Goal: Task Accomplishment & Management: Complete application form

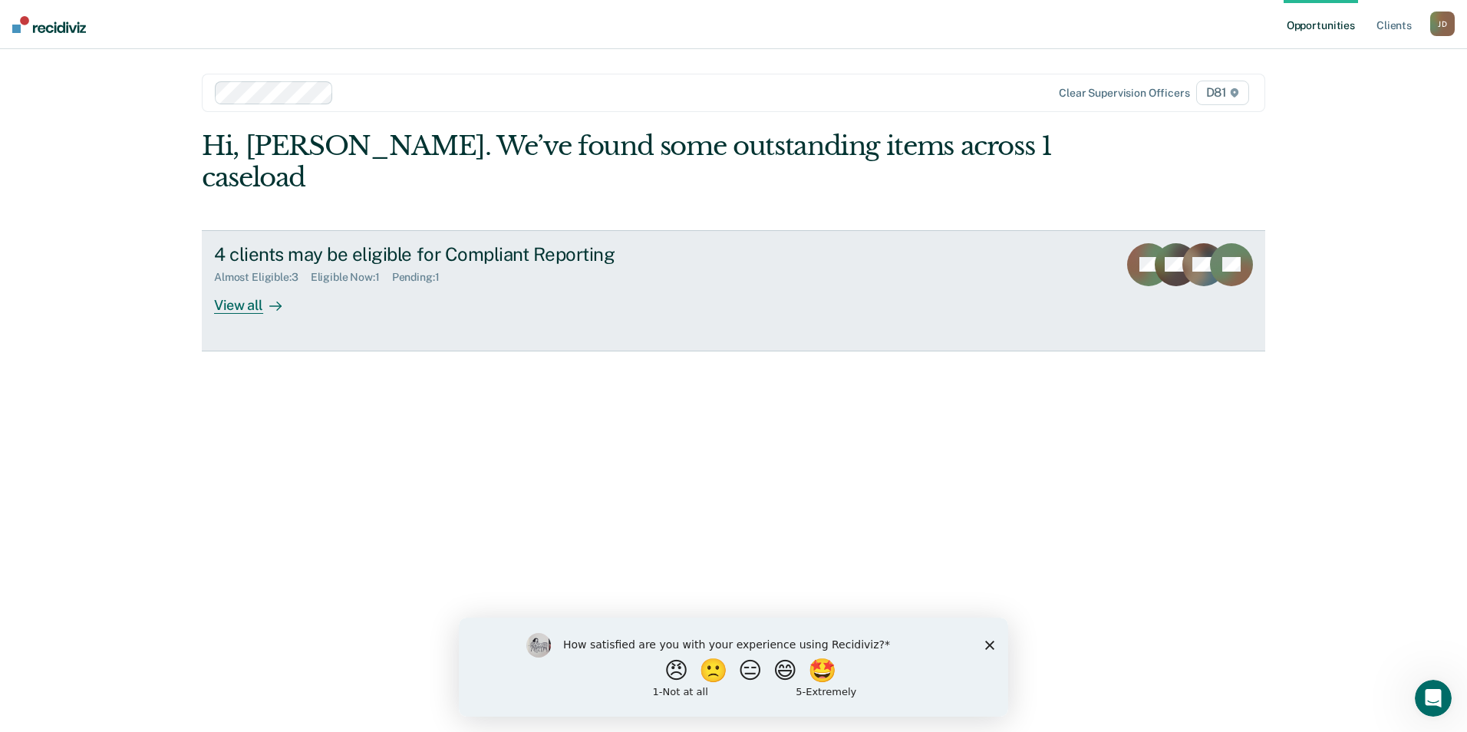
click at [259, 284] on div "View all" at bounding box center [257, 299] width 86 height 30
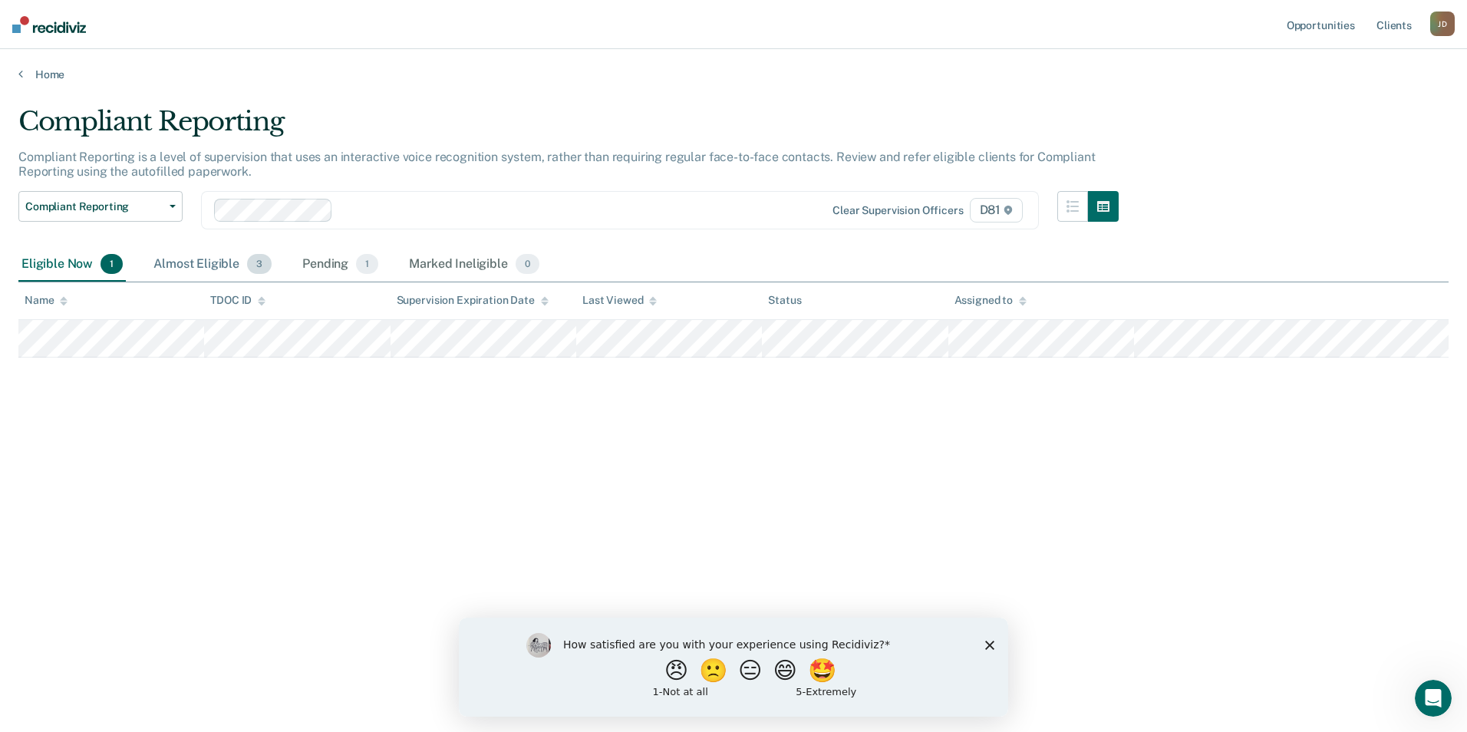
click at [191, 273] on div "Almost Eligible 3" at bounding box center [212, 265] width 124 height 34
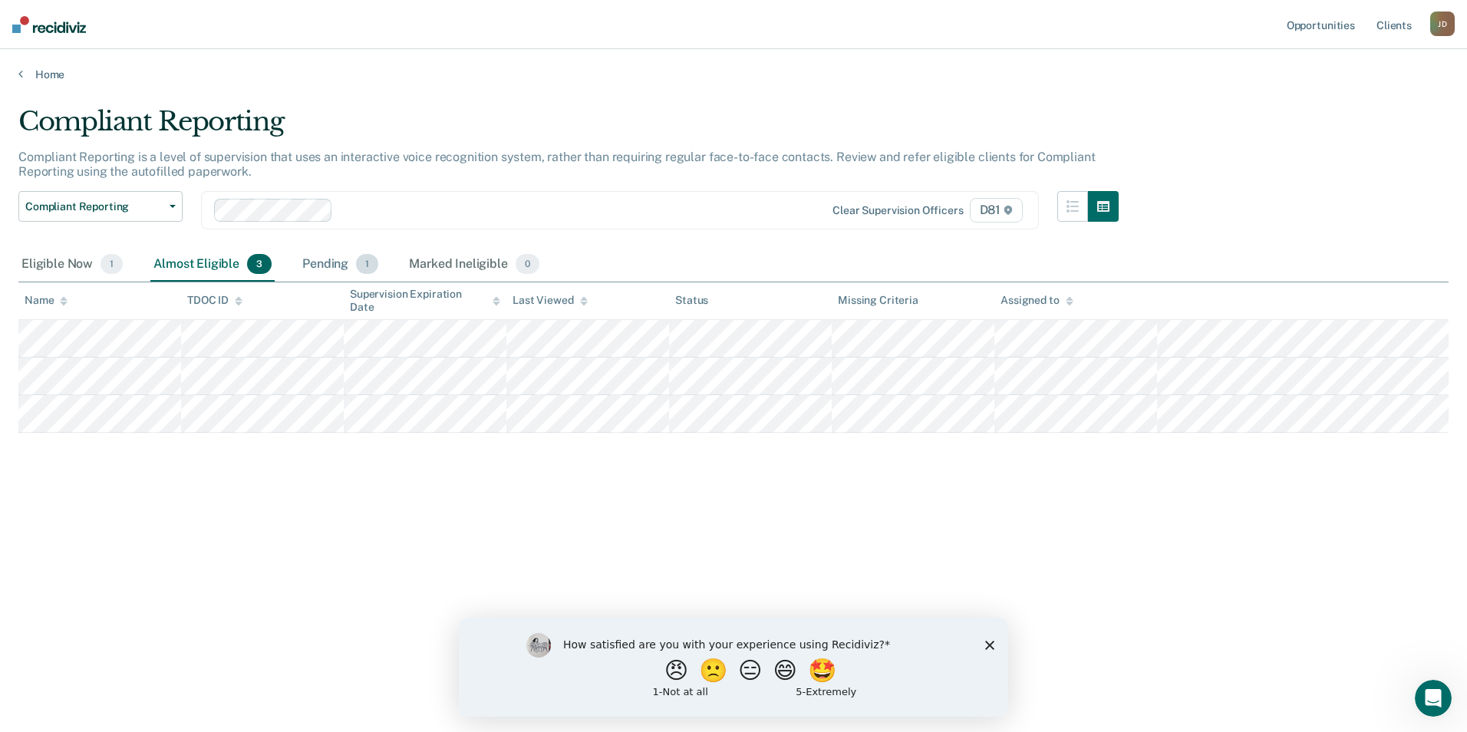
click at [315, 265] on div "Pending 1" at bounding box center [340, 265] width 82 height 34
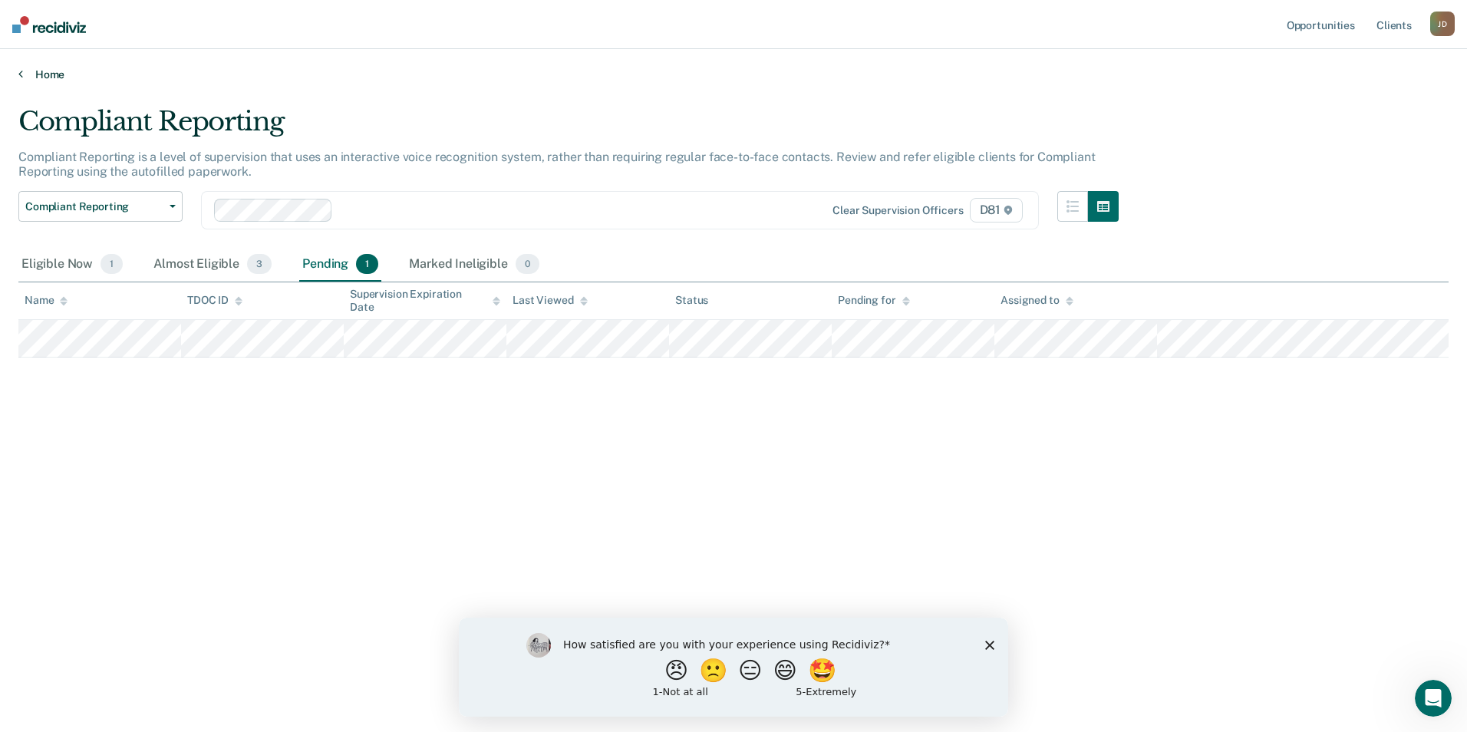
click at [57, 71] on link "Home" at bounding box center [733, 75] width 1431 height 14
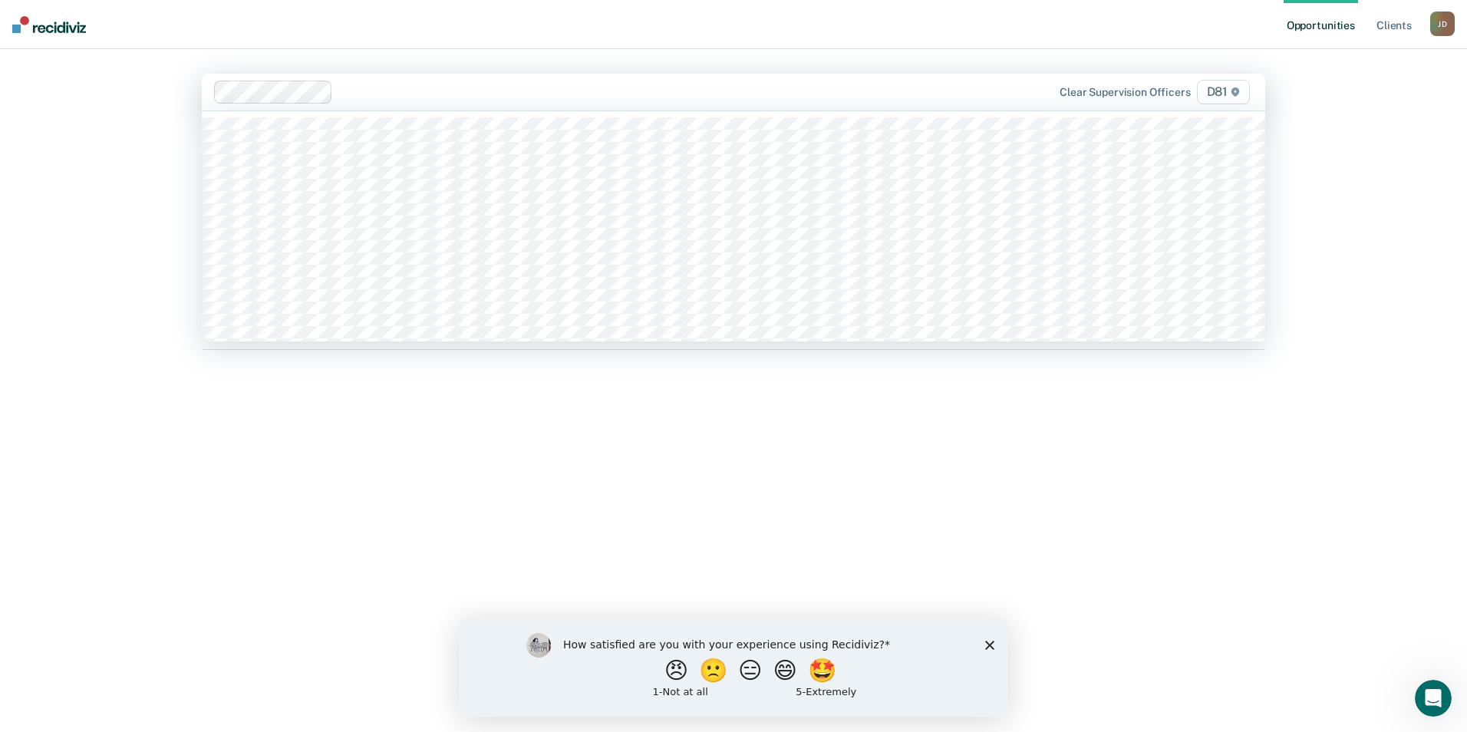
click at [966, 95] on div "Clear supervision officers D81" at bounding box center [1098, 92] width 312 height 25
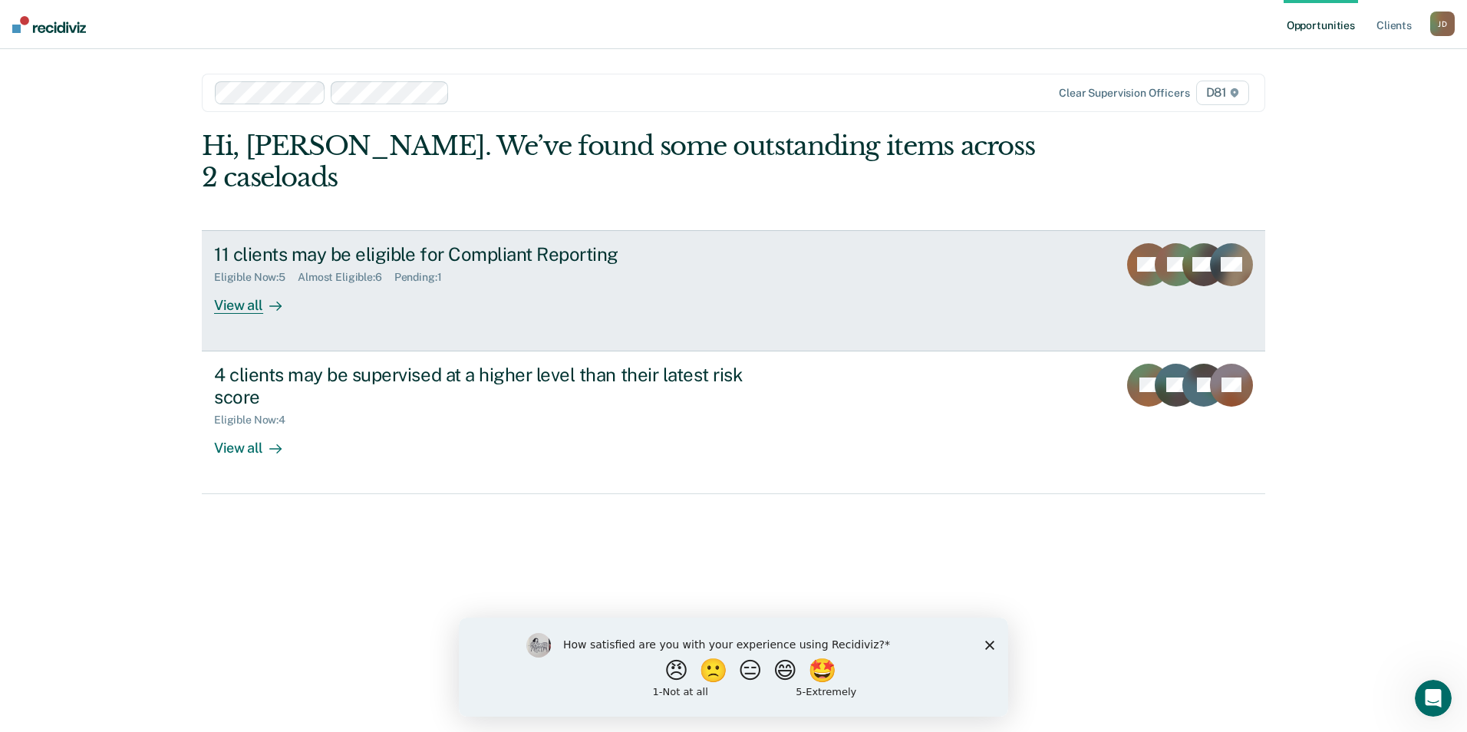
click at [569, 265] on div "Eligible Now : 5 Almost Eligible : 6 Pending : 1" at bounding box center [483, 274] width 539 height 19
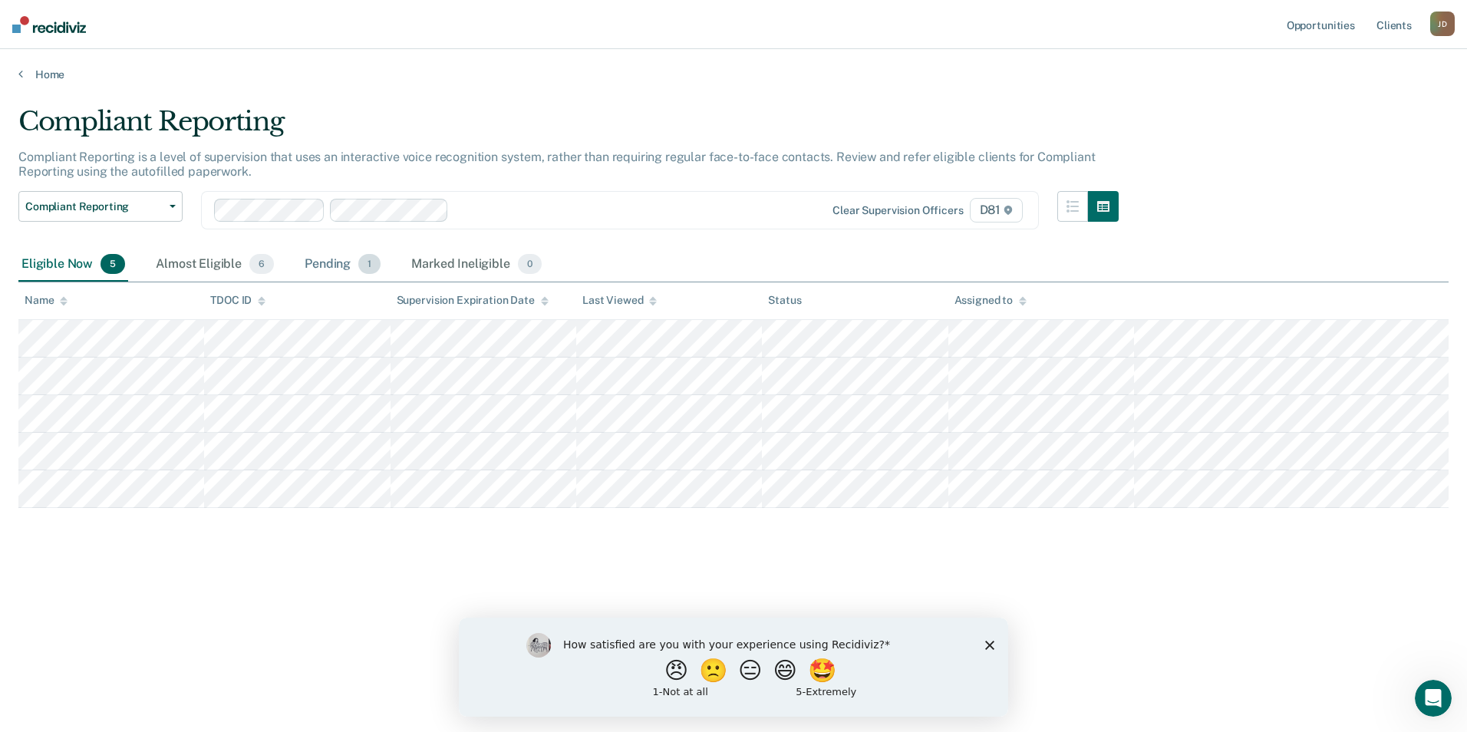
click at [315, 262] on div "Pending 1" at bounding box center [343, 265] width 82 height 34
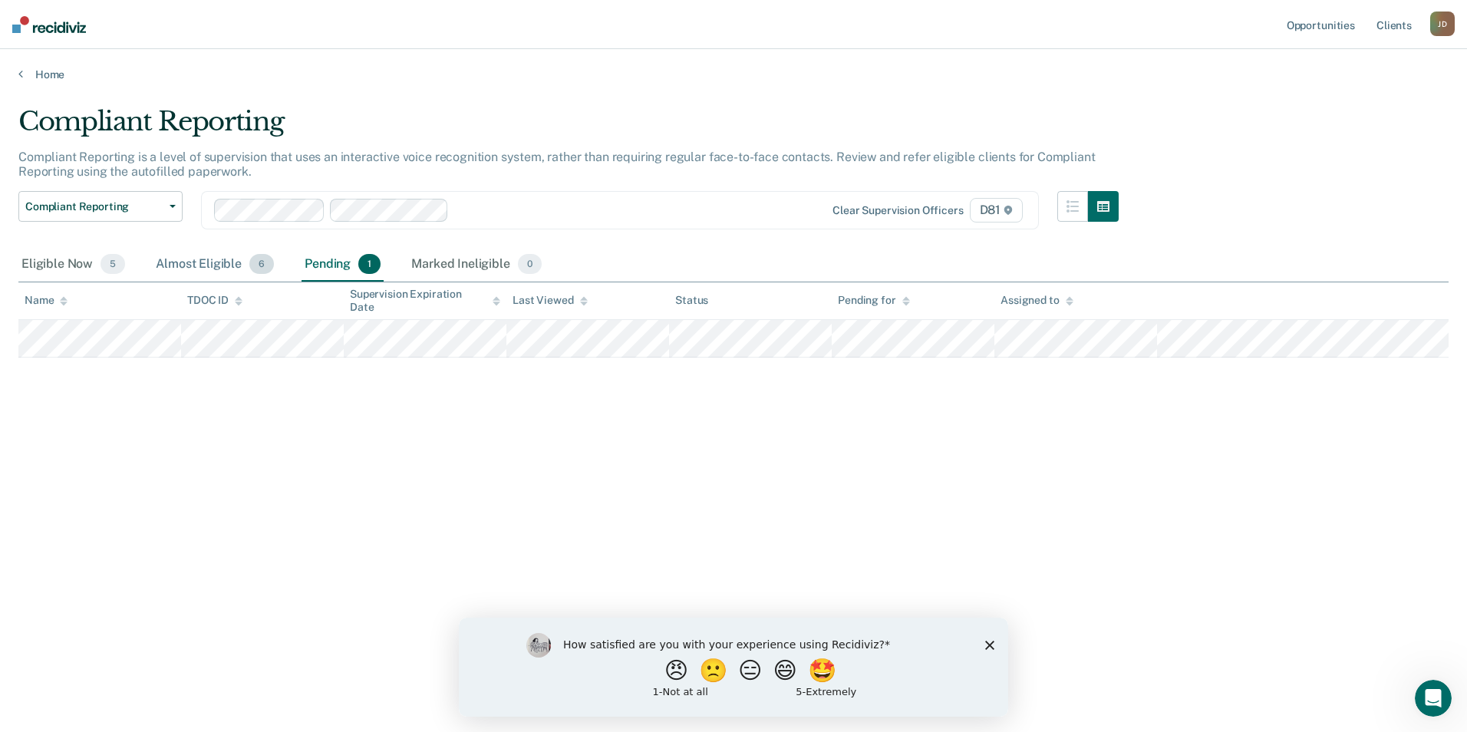
click at [200, 260] on div "Almost Eligible 6" at bounding box center [215, 265] width 124 height 34
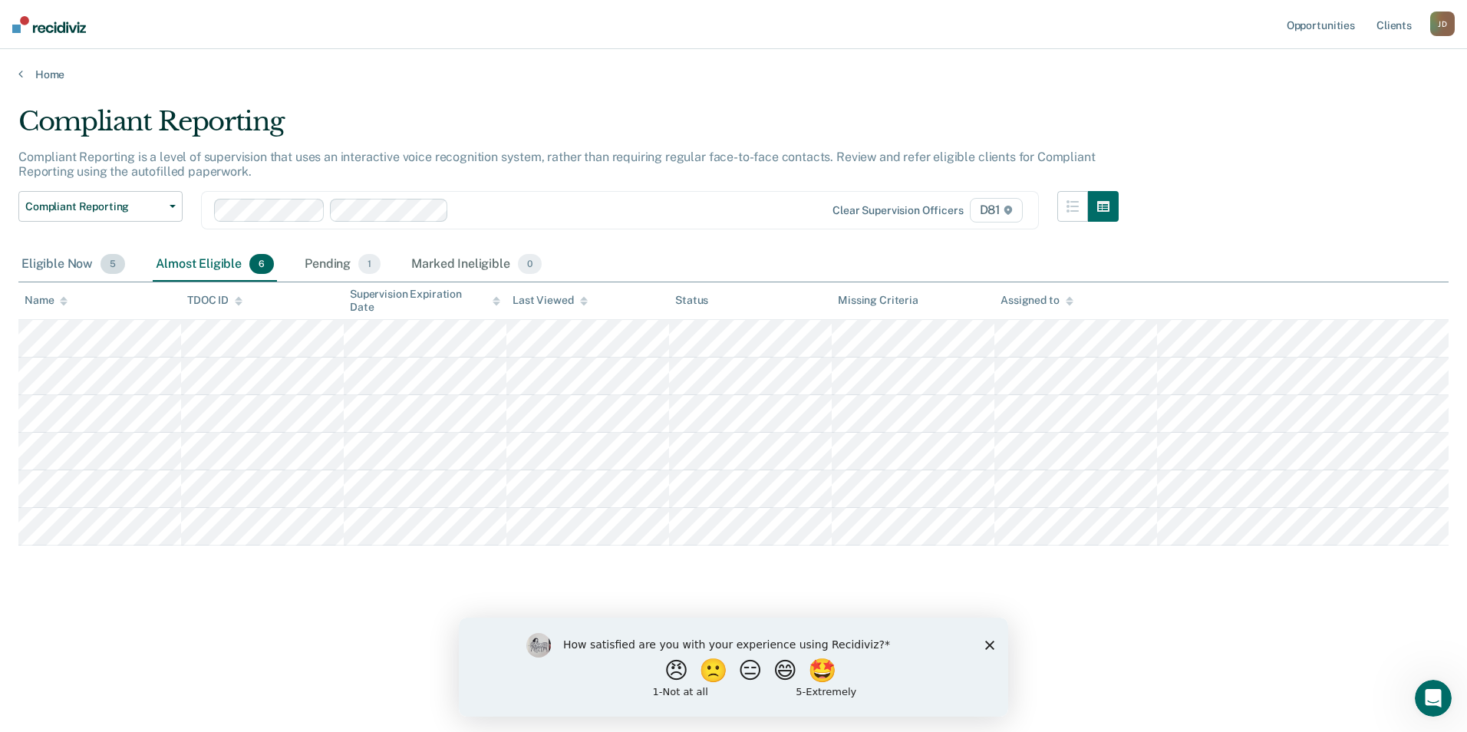
click at [37, 261] on div "Eligible Now 5" at bounding box center [73, 265] width 110 height 34
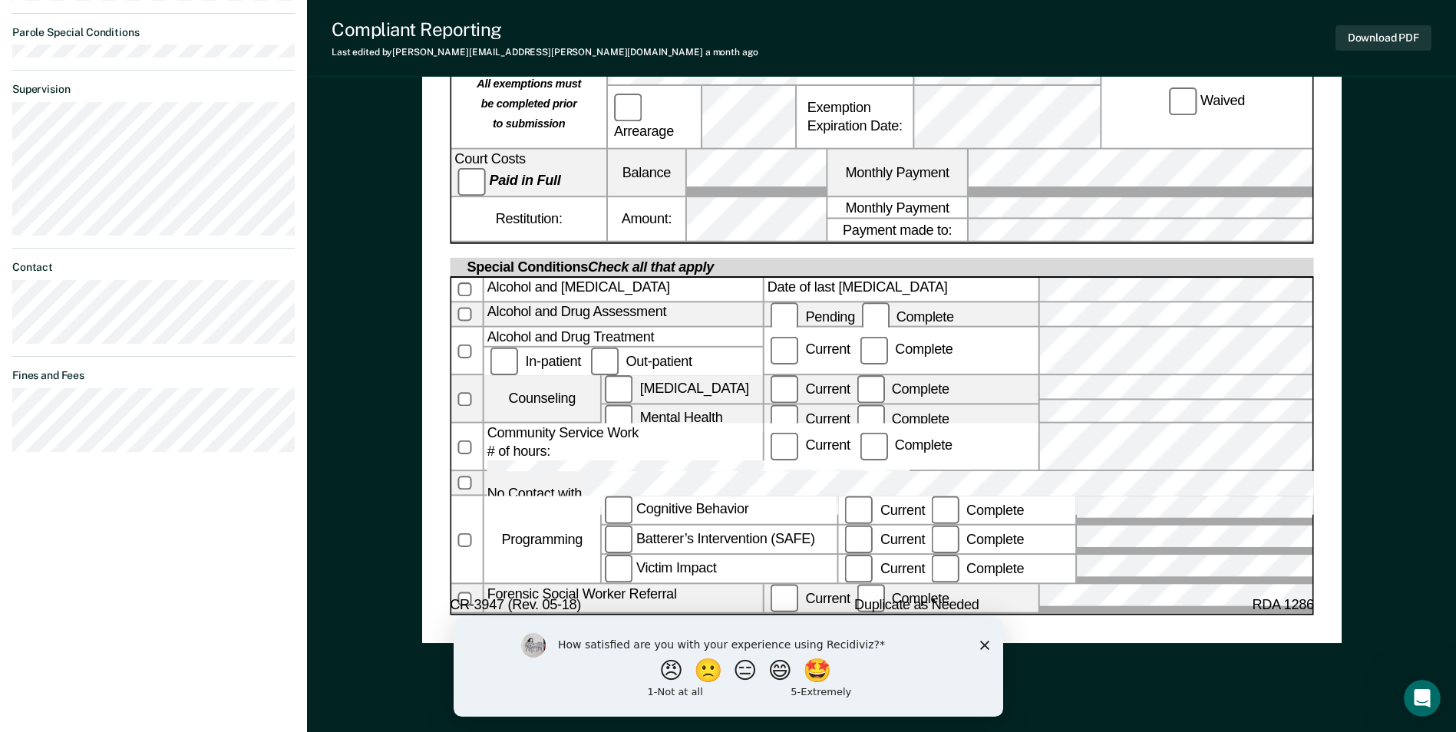
scroll to position [691, 0]
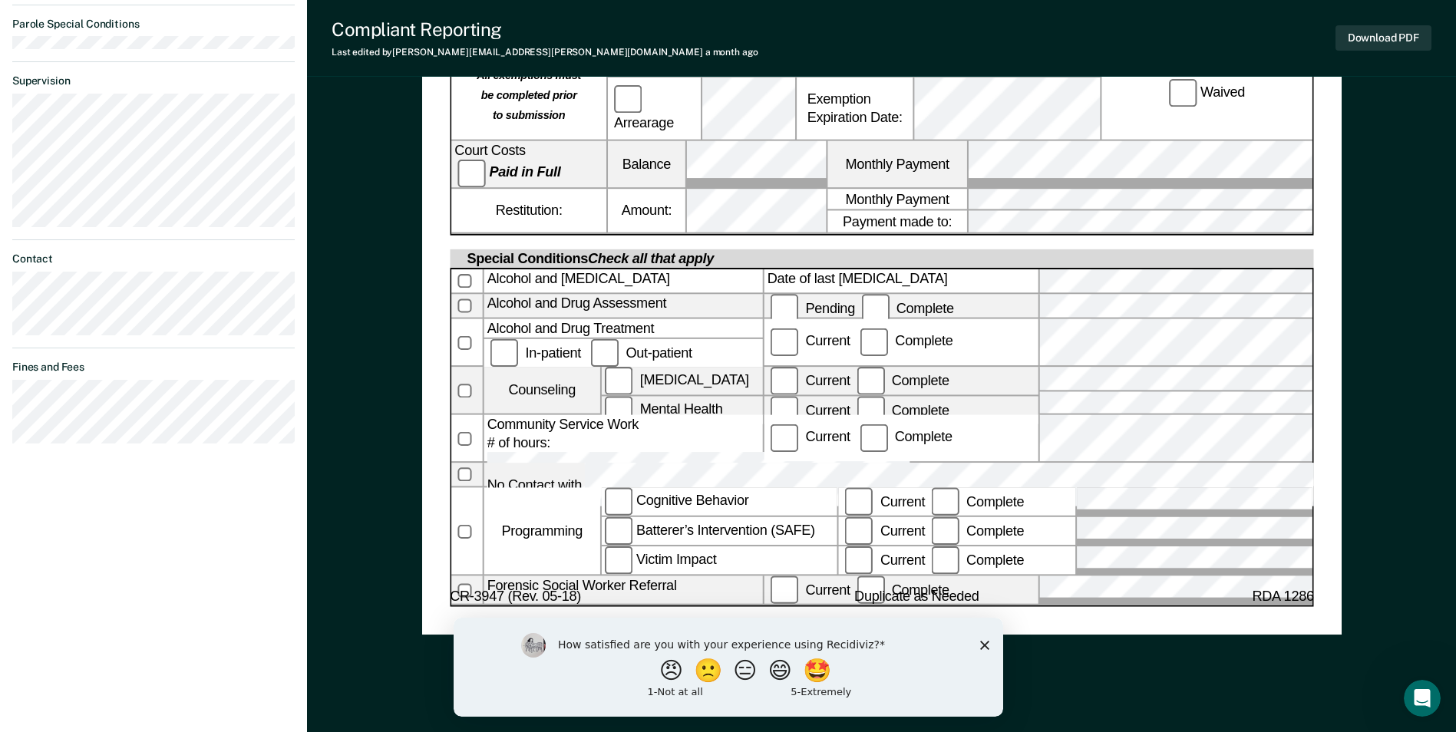
click at [985, 645] on polygon "Close survey" at bounding box center [983, 644] width 9 height 9
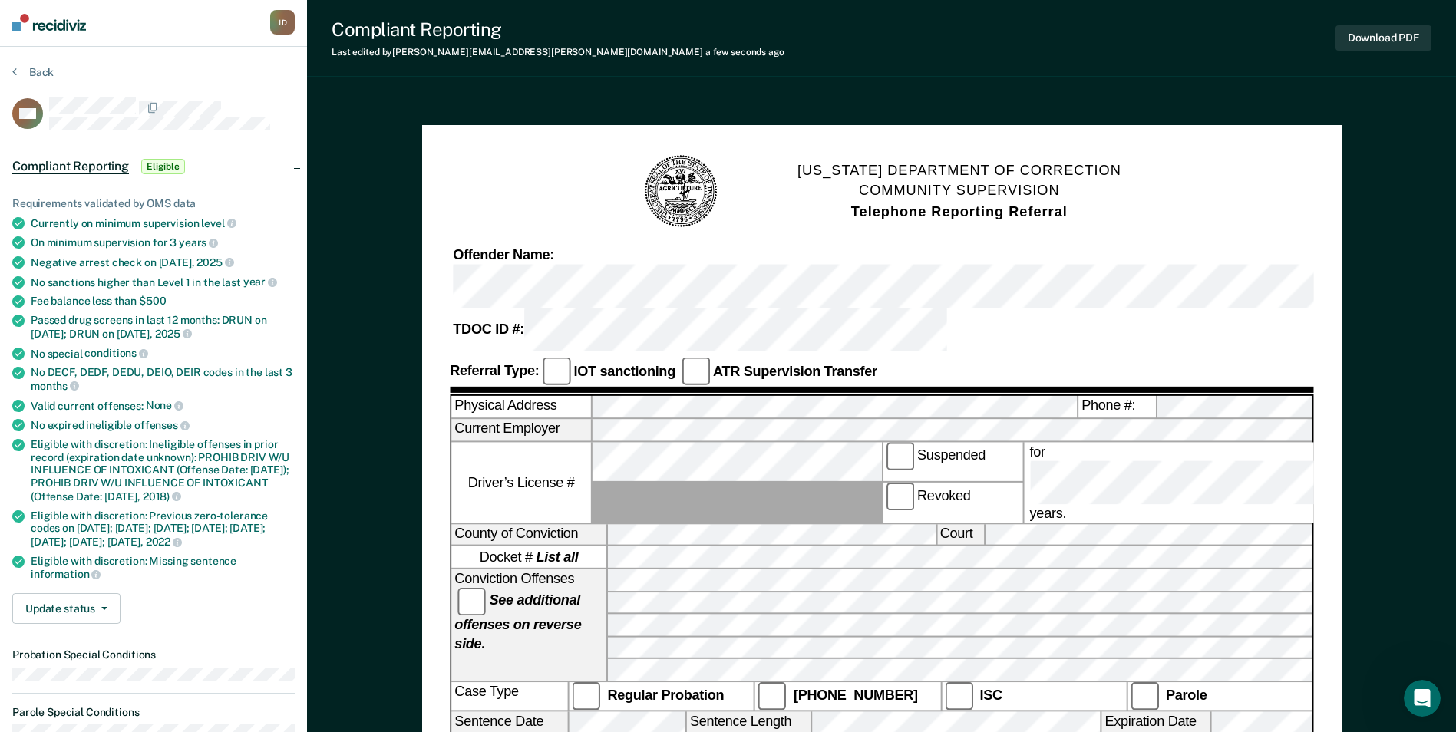
scroll to position [0, 0]
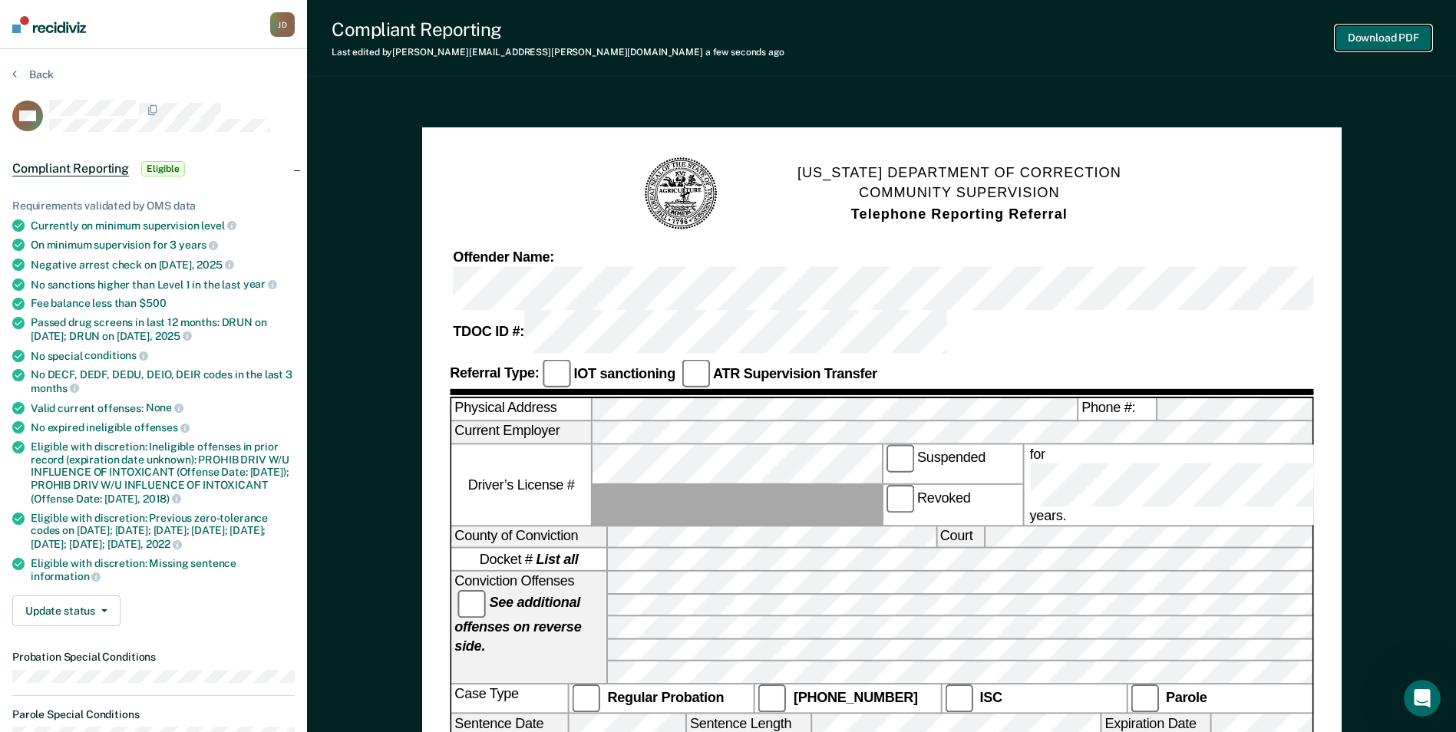
click at [1368, 42] on button "Download PDF" at bounding box center [1383, 37] width 96 height 25
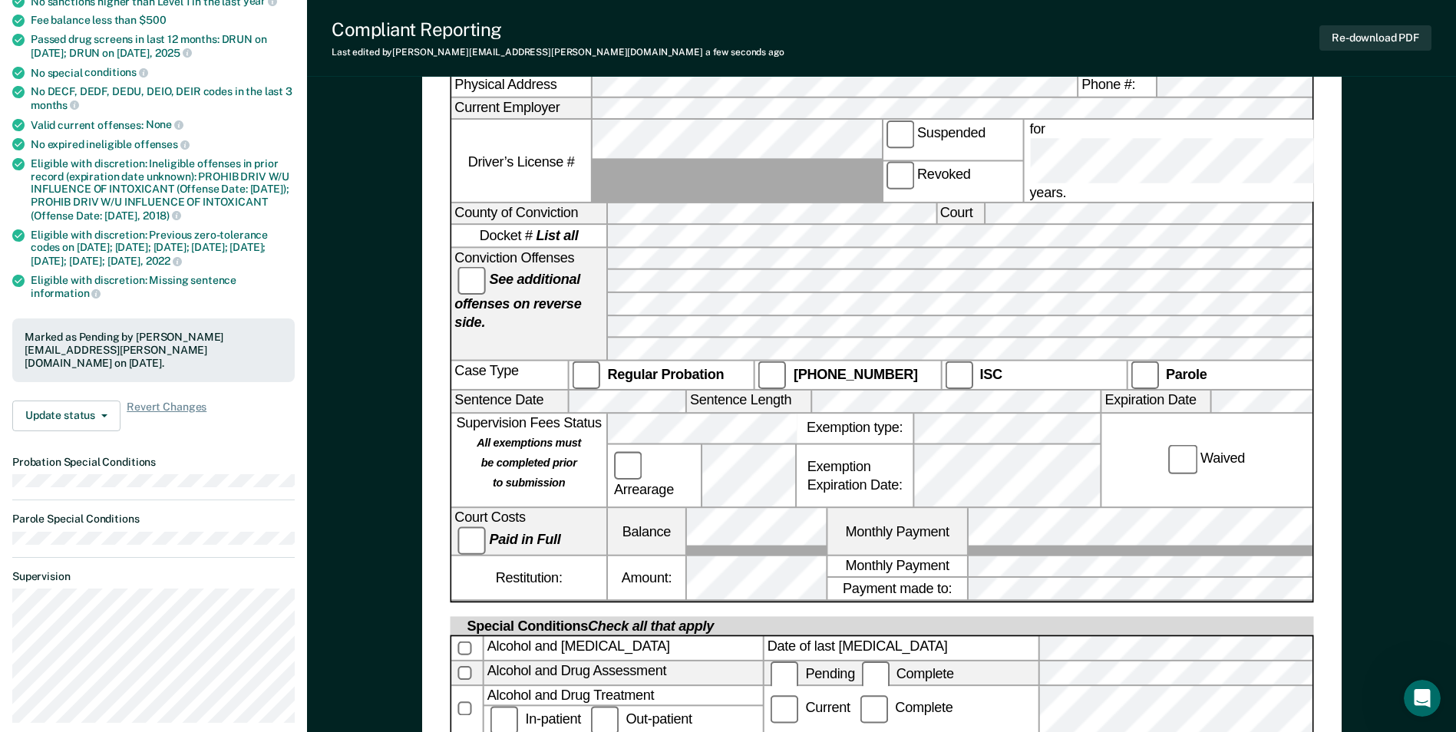
scroll to position [384, 0]
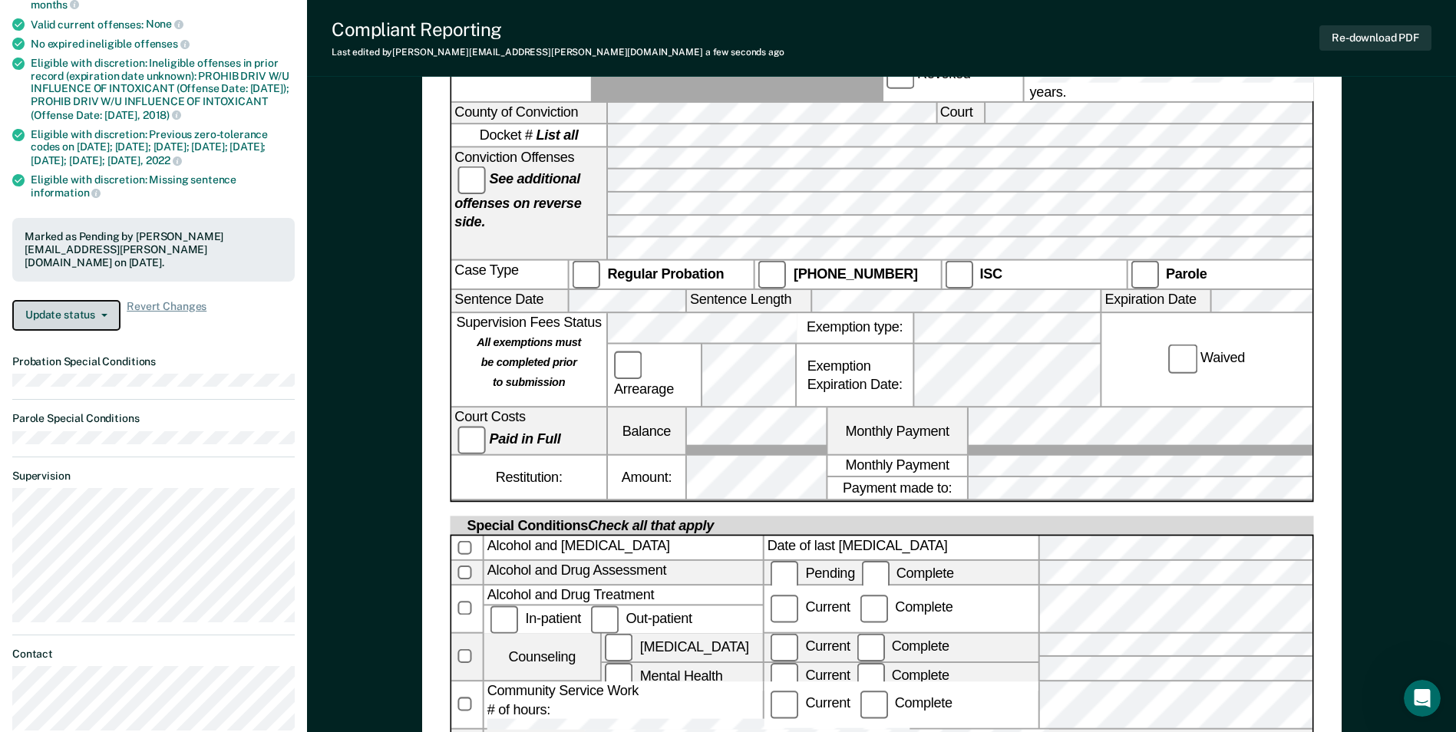
click at [81, 315] on button "Update status" at bounding box center [66, 315] width 108 height 31
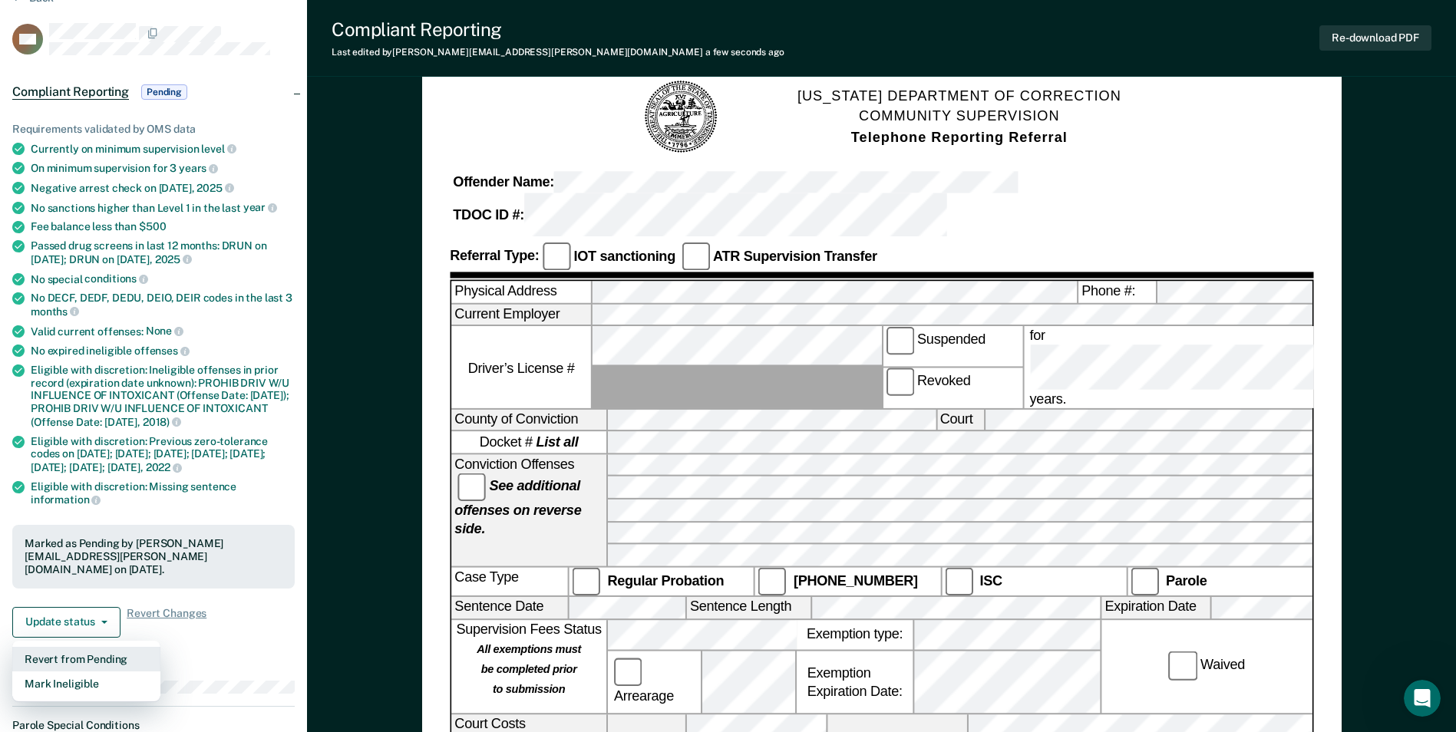
scroll to position [0, 0]
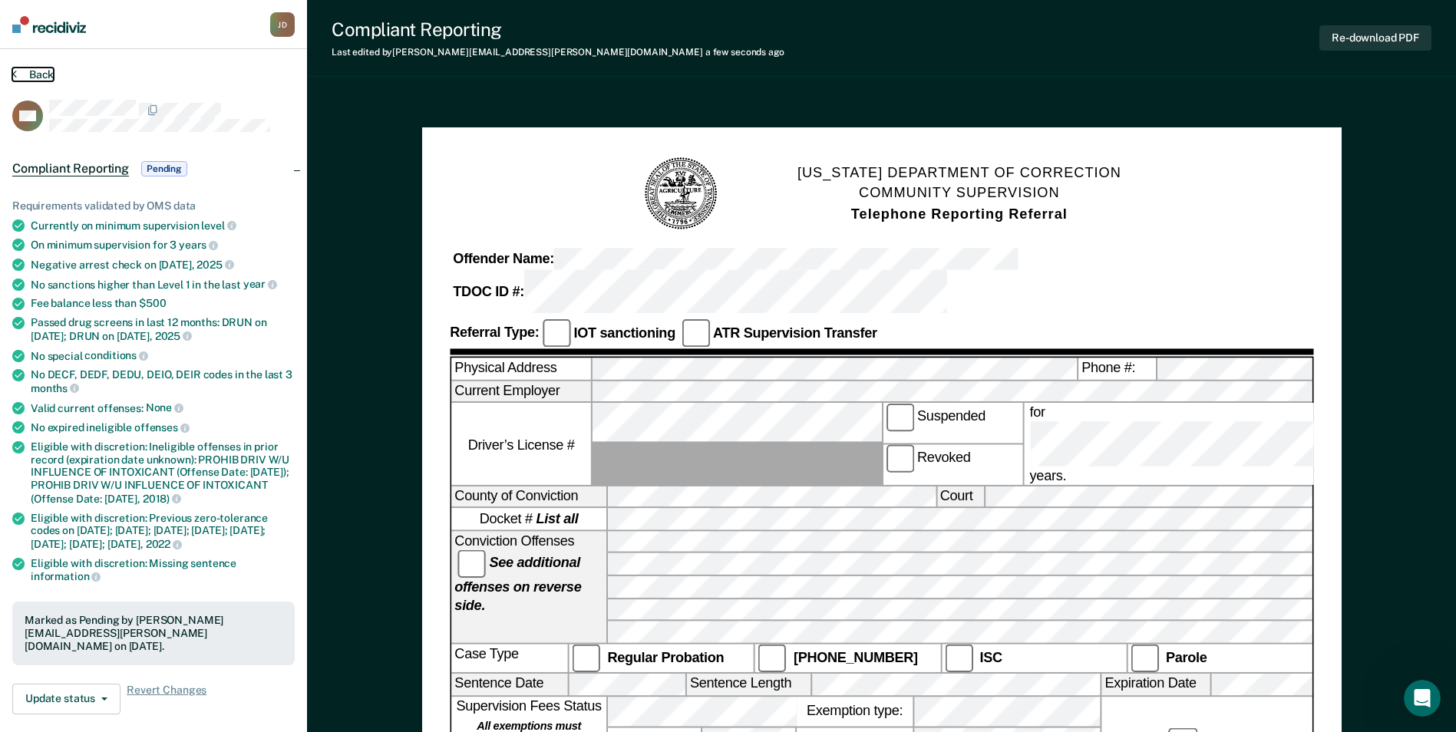
click at [40, 71] on button "Back" at bounding box center [32, 75] width 41 height 14
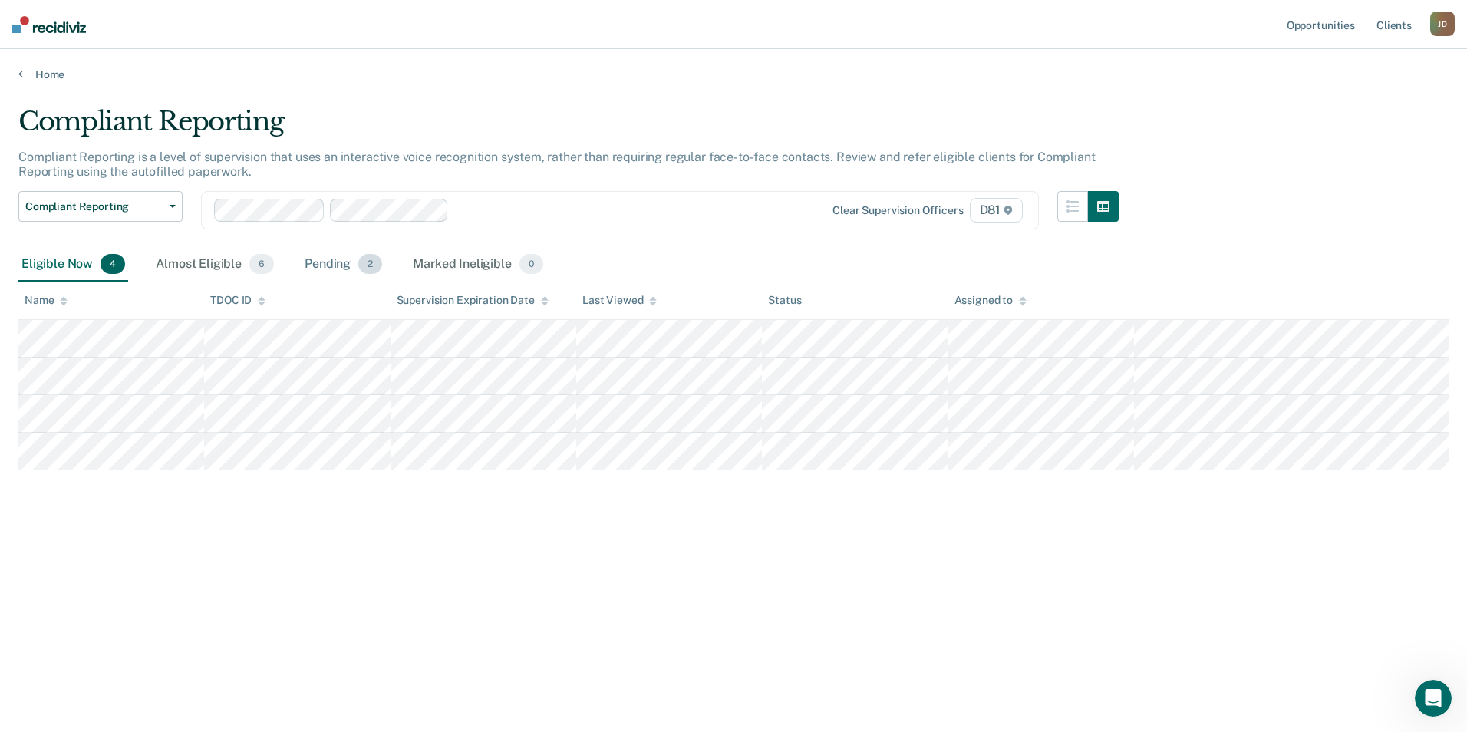
click at [310, 265] on div "Pending 2" at bounding box center [344, 265] width 84 height 34
